Goal: Information Seeking & Learning: Learn about a topic

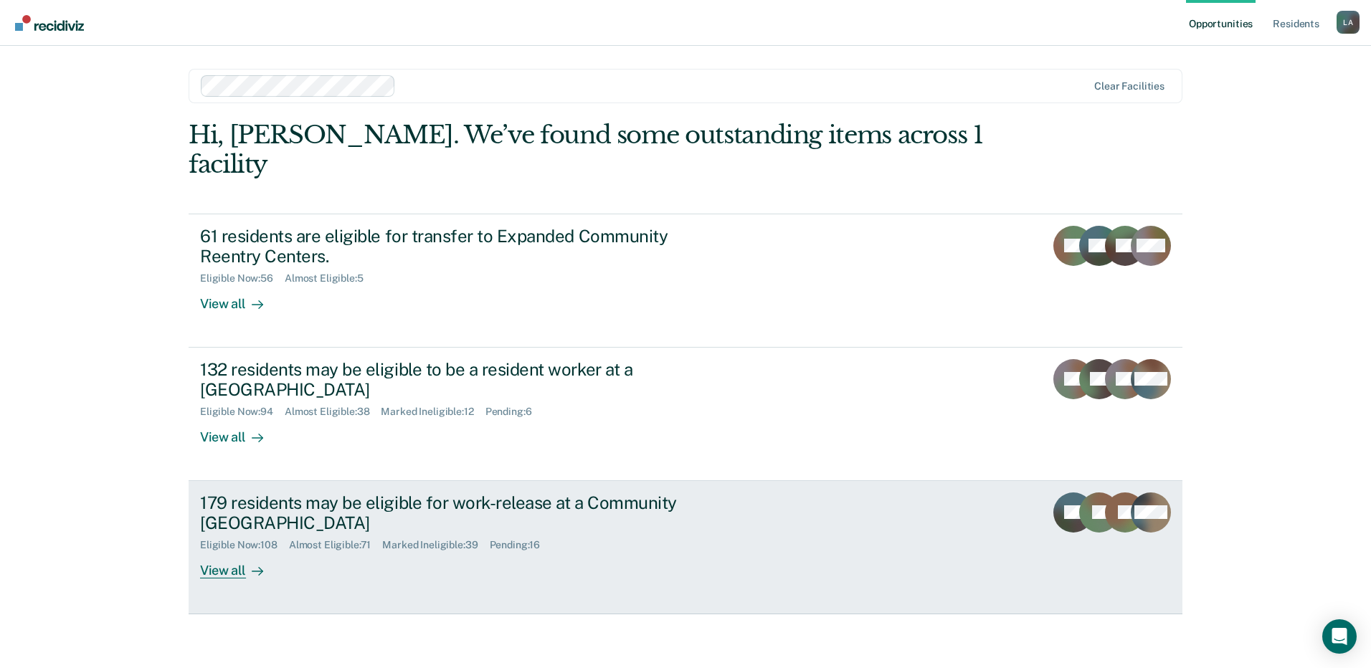
click at [326, 493] on div "179 residents may be eligible for work-release at a Community [GEOGRAPHIC_DATA]" at bounding box center [451, 514] width 503 height 42
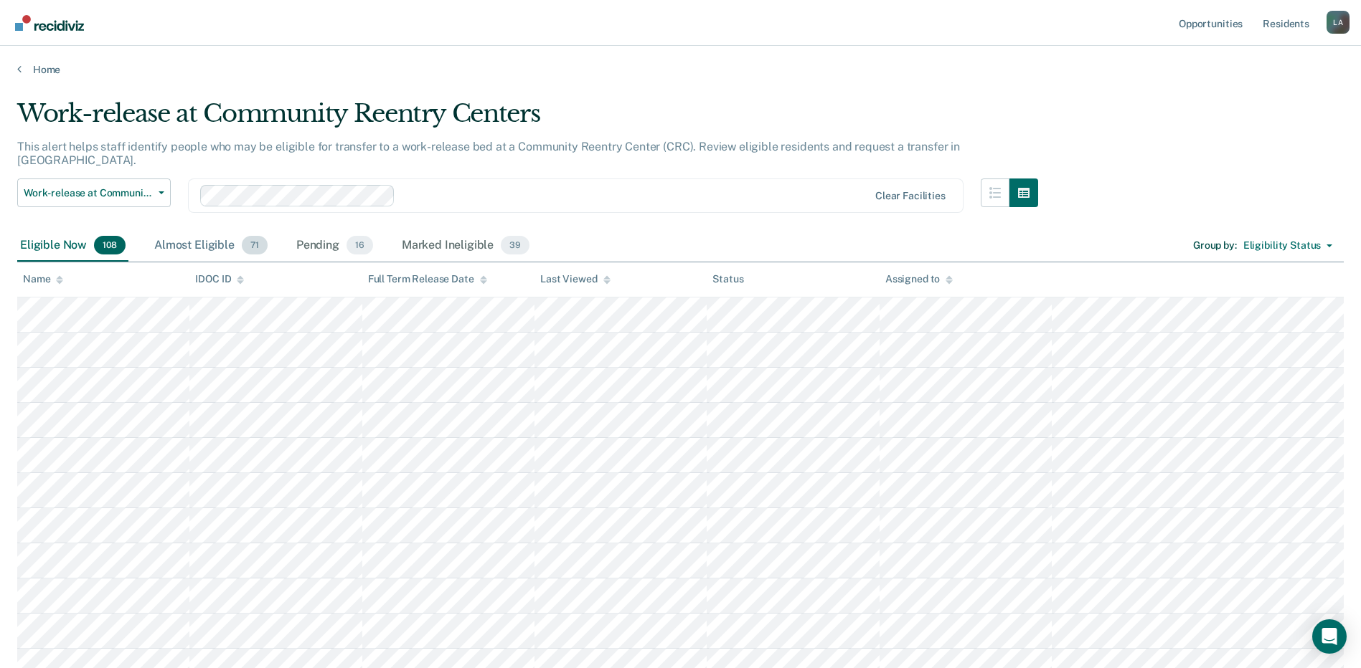
click at [215, 235] on div "Almost Eligible 71" at bounding box center [210, 246] width 119 height 32
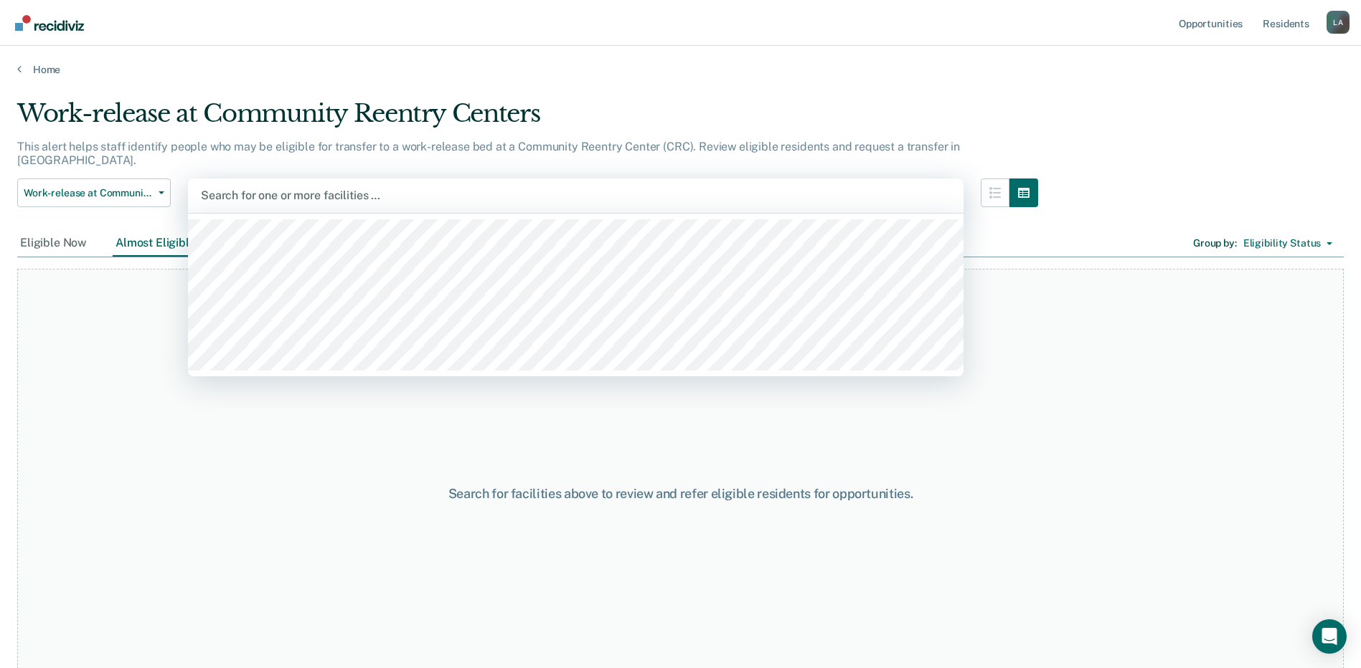
click at [405, 187] on div at bounding box center [576, 195] width 750 height 16
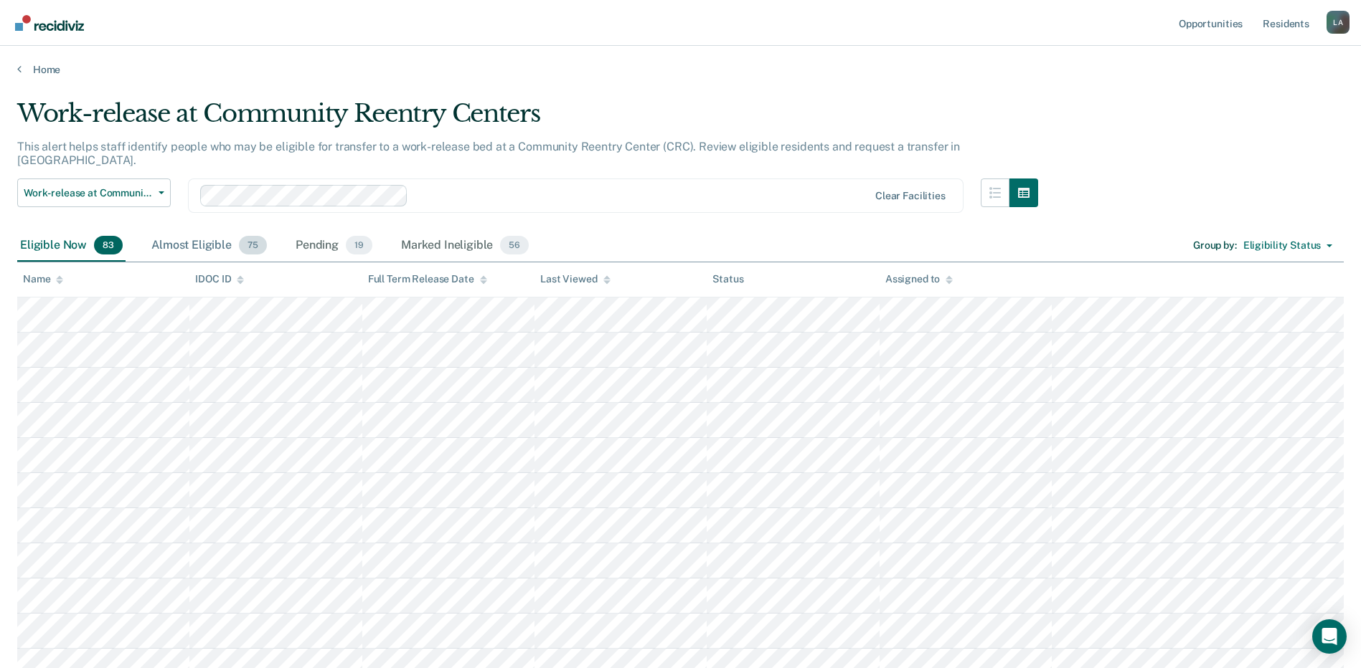
click at [190, 230] on div "Almost Eligible 75" at bounding box center [208, 246] width 121 height 32
click at [240, 276] on icon at bounding box center [240, 278] width 7 height 4
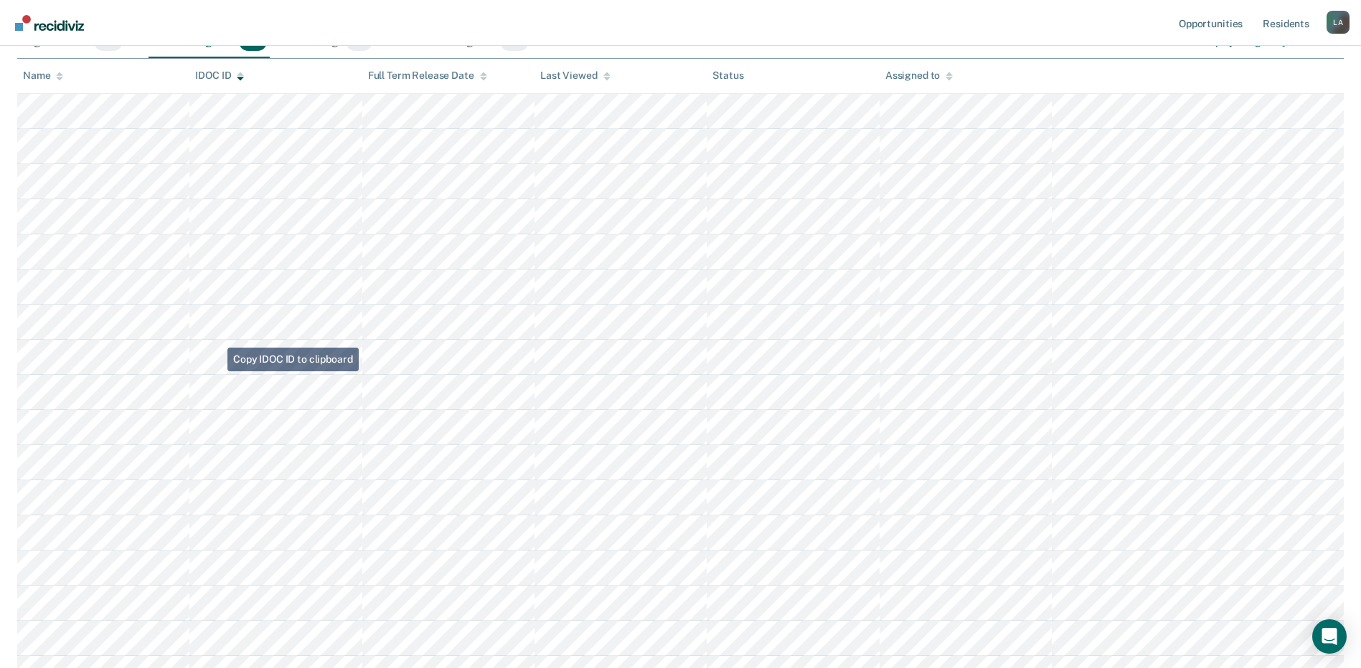
scroll to position [72, 0]
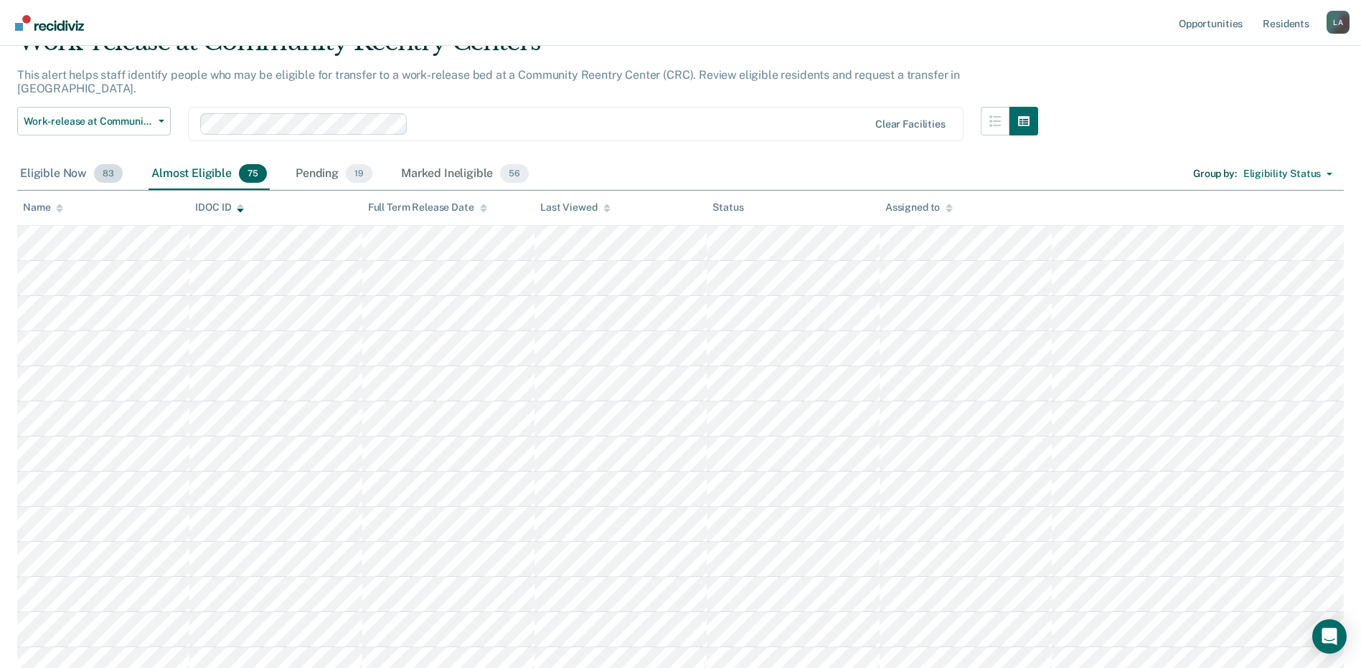
click at [60, 165] on div "Eligible Now 83" at bounding box center [71, 175] width 108 height 32
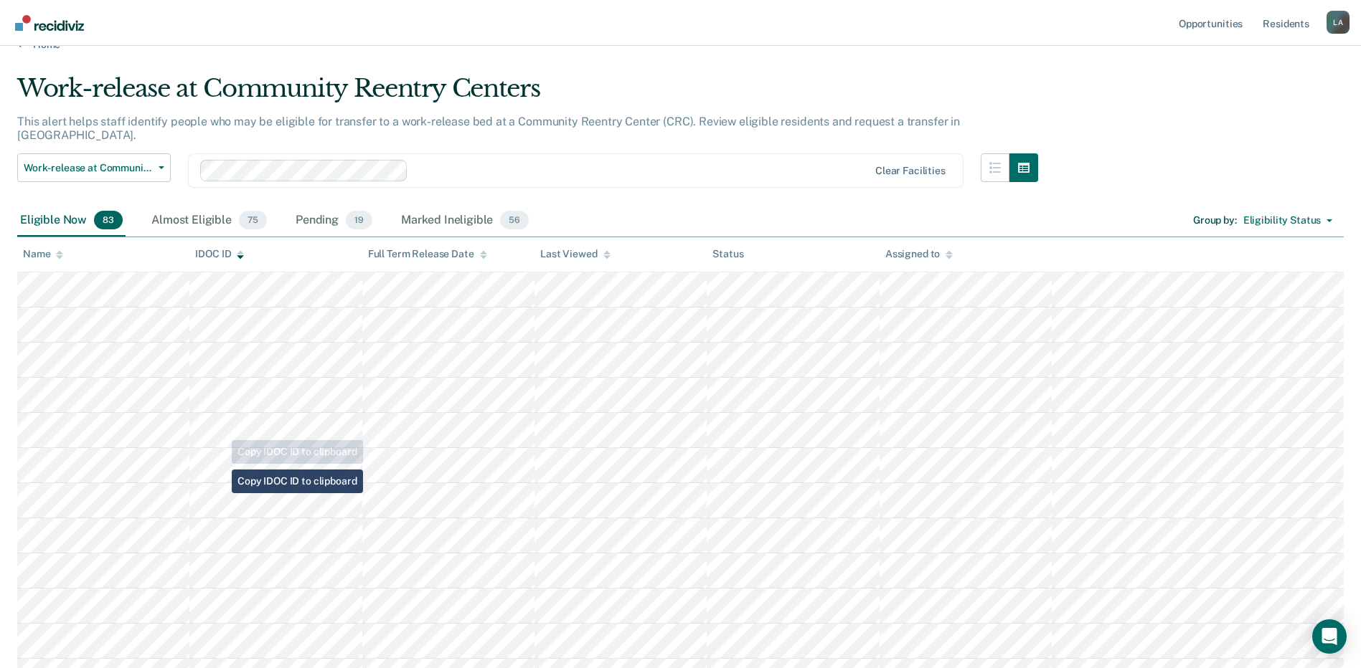
scroll to position [0, 0]
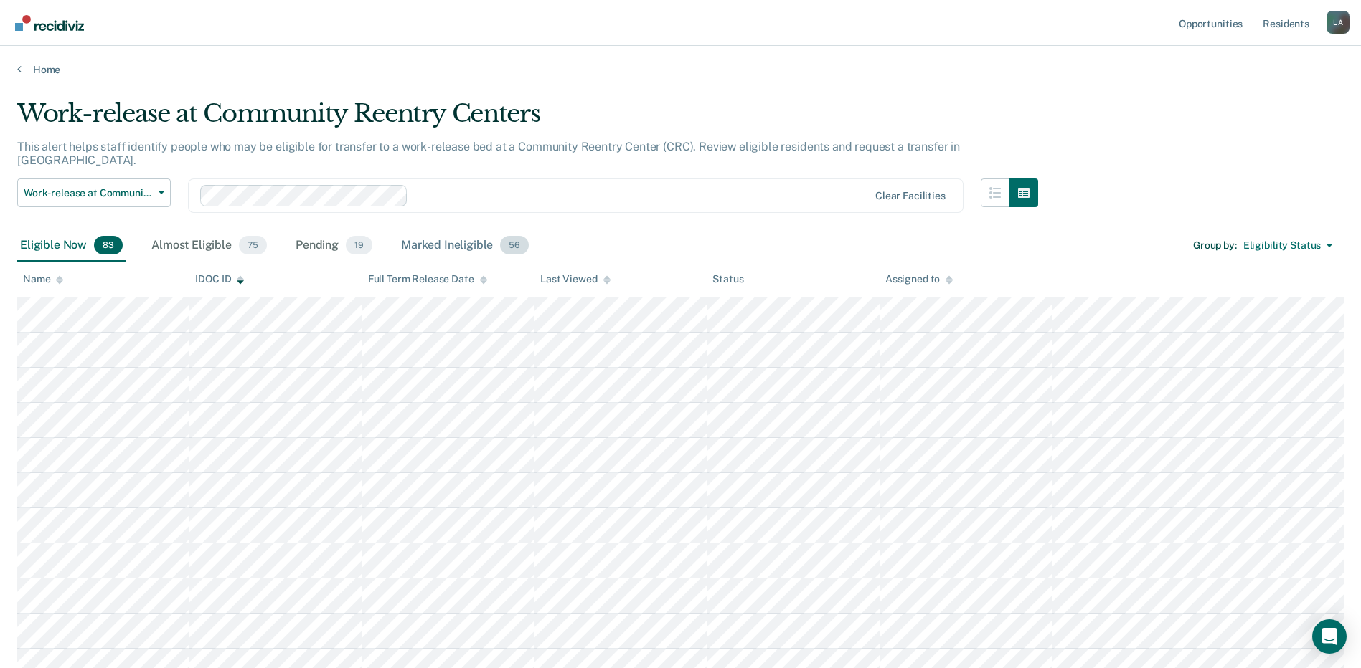
click at [443, 230] on div "Marked Ineligible 56" at bounding box center [464, 246] width 133 height 32
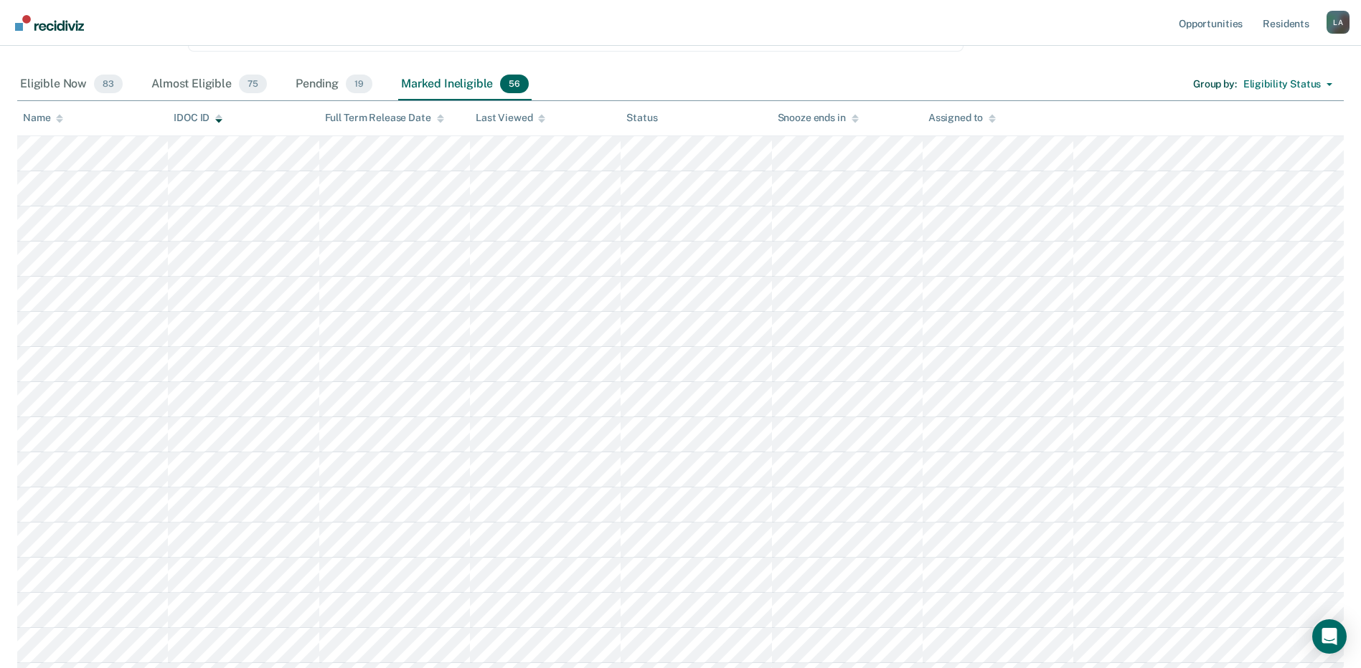
scroll to position [72, 0]
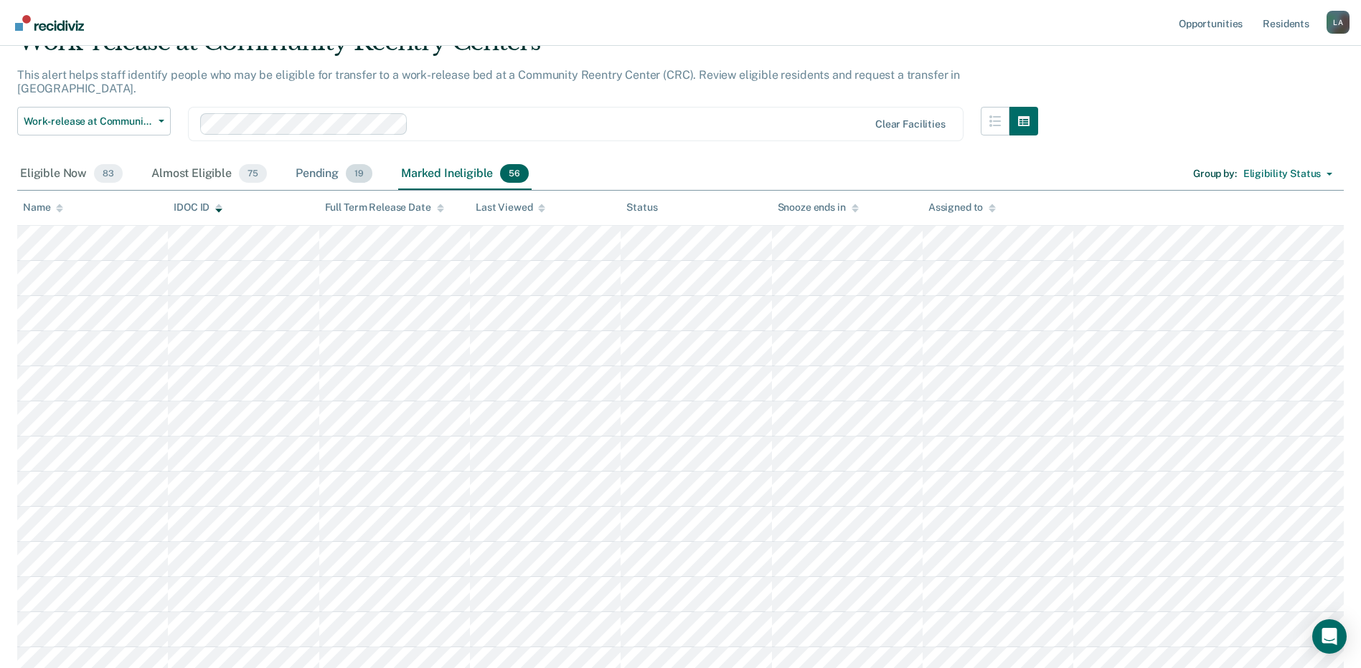
click at [331, 162] on div "Pending 19" at bounding box center [334, 175] width 82 height 32
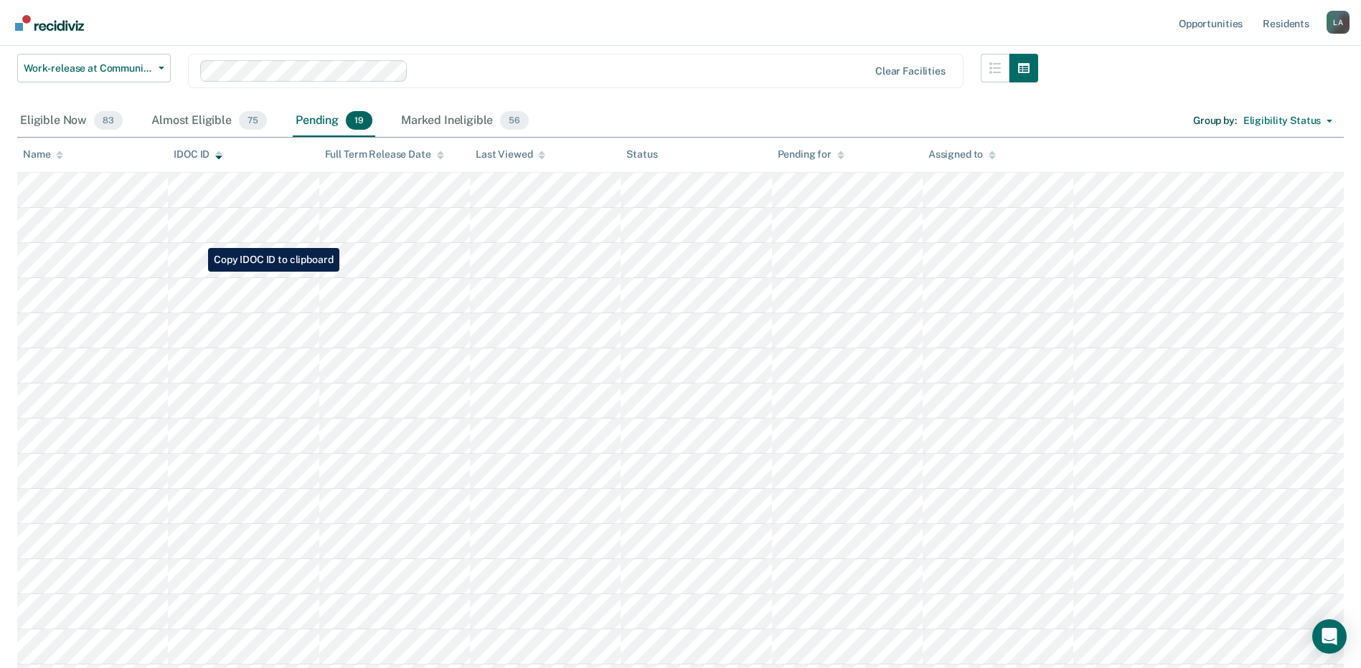
scroll to position [0, 0]
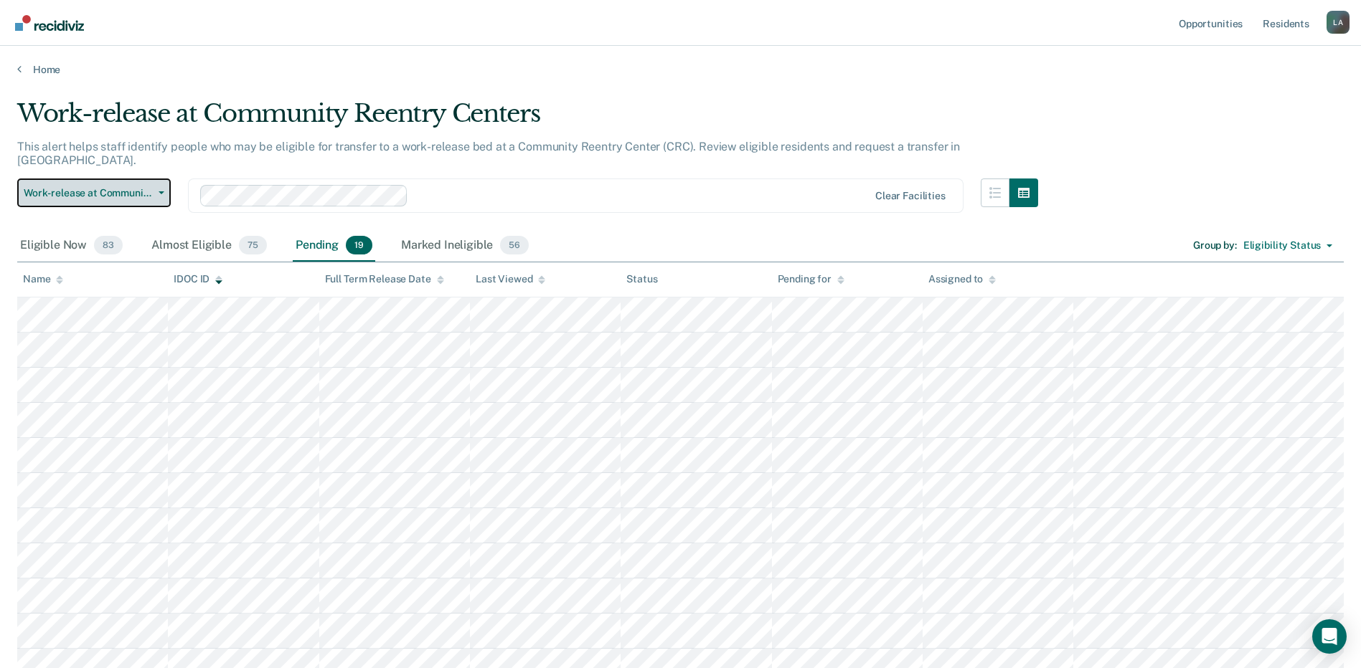
click at [162, 179] on button "Work-release at Community Reentry Centers" at bounding box center [93, 193] width 153 height 29
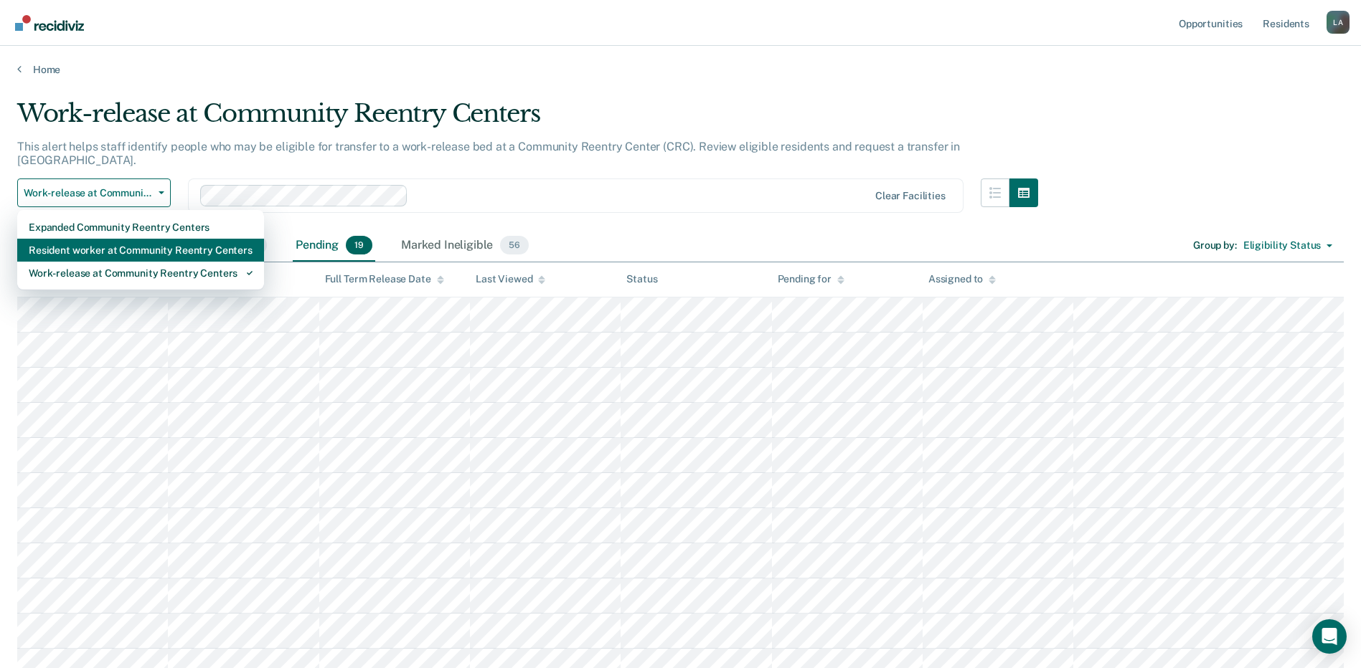
click at [128, 245] on div "Resident worker at Community Reentry Centers" at bounding box center [141, 250] width 224 height 23
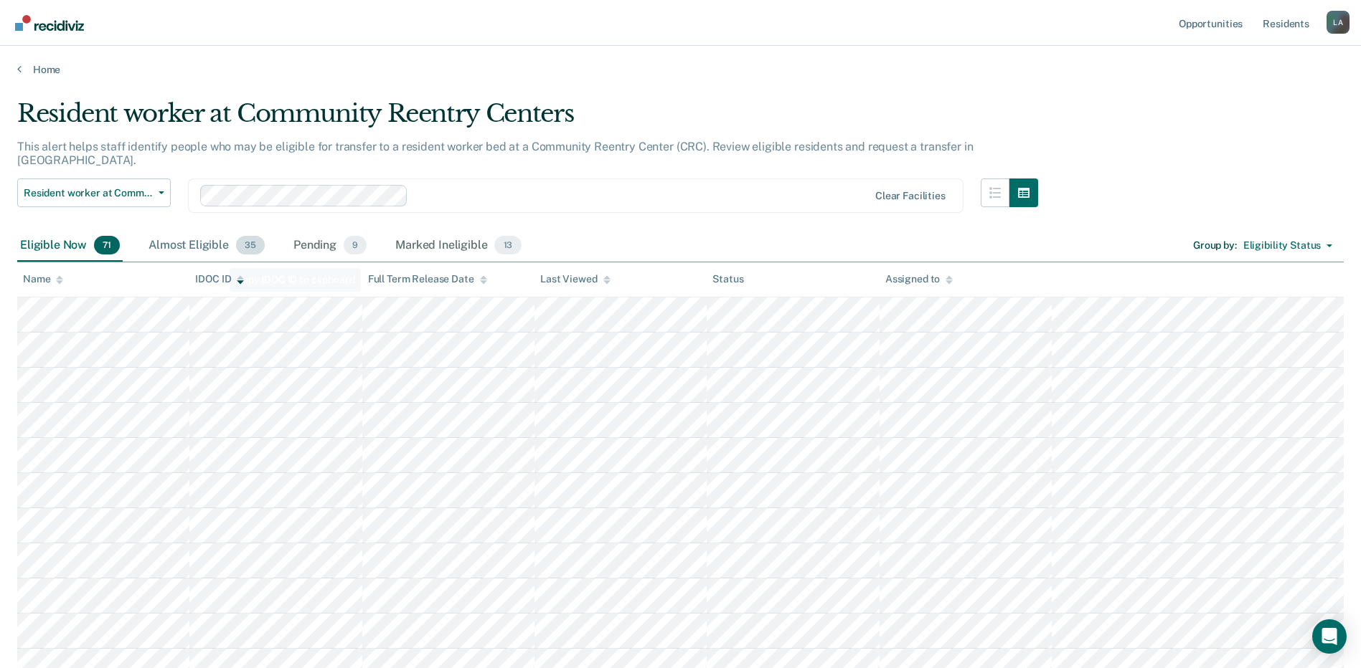
click at [202, 232] on div "Almost Eligible 35" at bounding box center [207, 246] width 122 height 32
click at [316, 237] on div "Pending 9" at bounding box center [329, 246] width 79 height 32
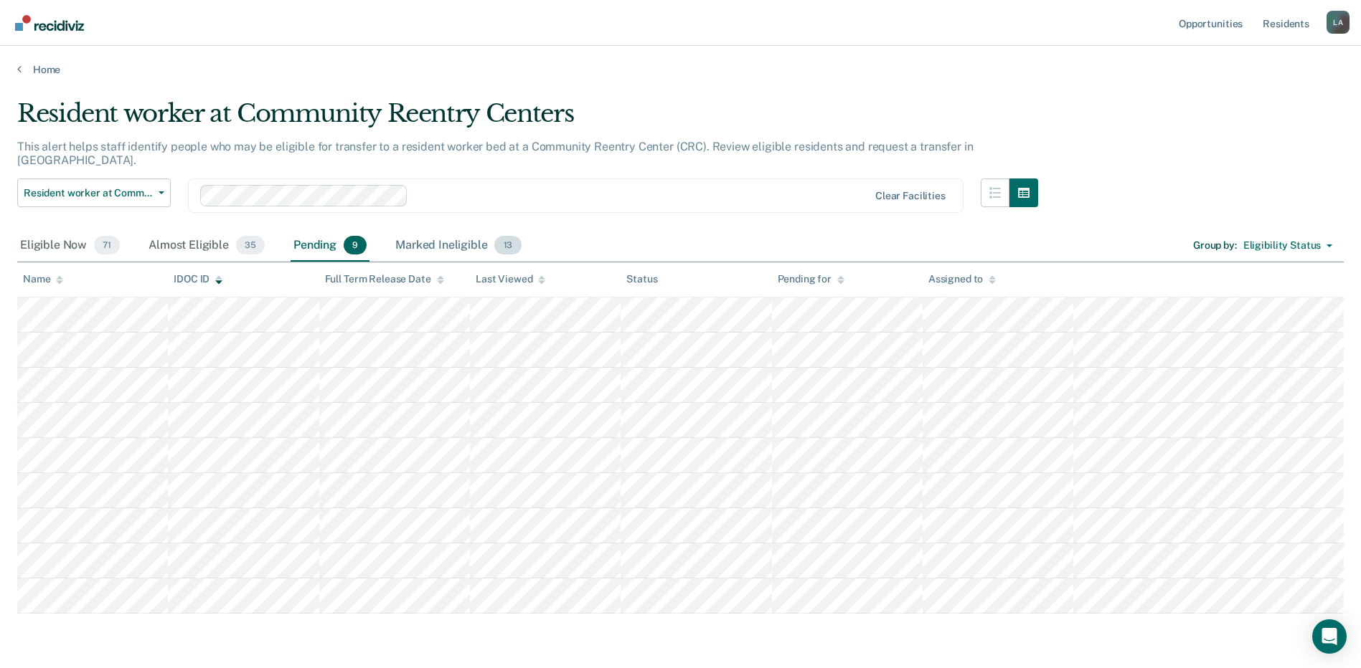
click at [412, 237] on div "Marked Ineligible 13" at bounding box center [457, 246] width 131 height 32
